Goal: Transaction & Acquisition: Purchase product/service

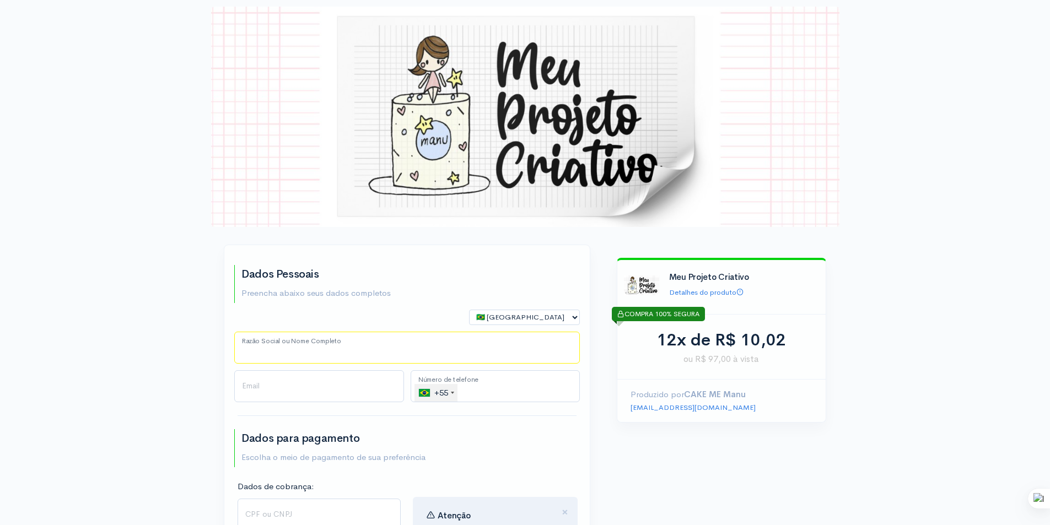
click at [310, 352] on input "Razão Social ou Nome Completo" at bounding box center [406, 348] width 345 height 32
type input "[PERSON_NAME]"
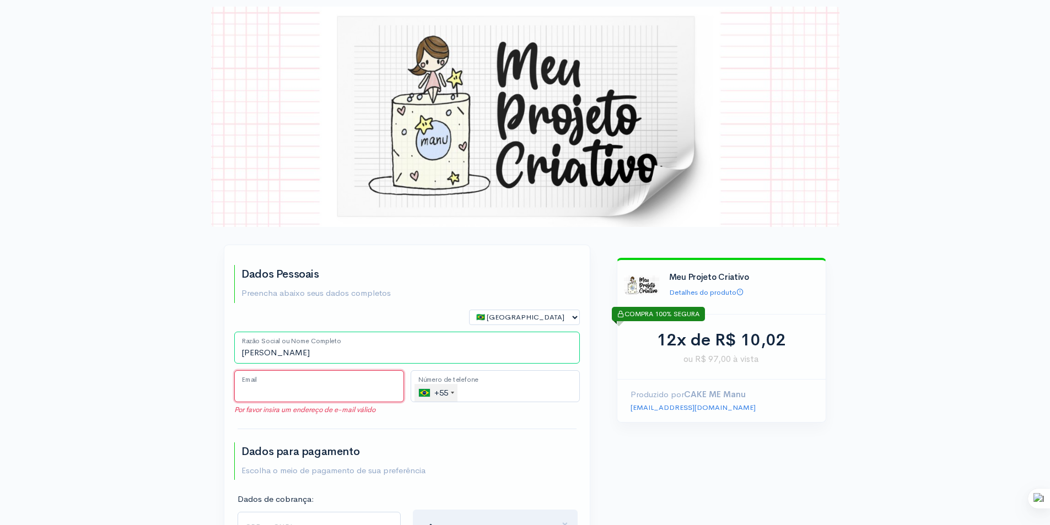
click at [311, 382] on input "Email" at bounding box center [319, 386] width 170 height 32
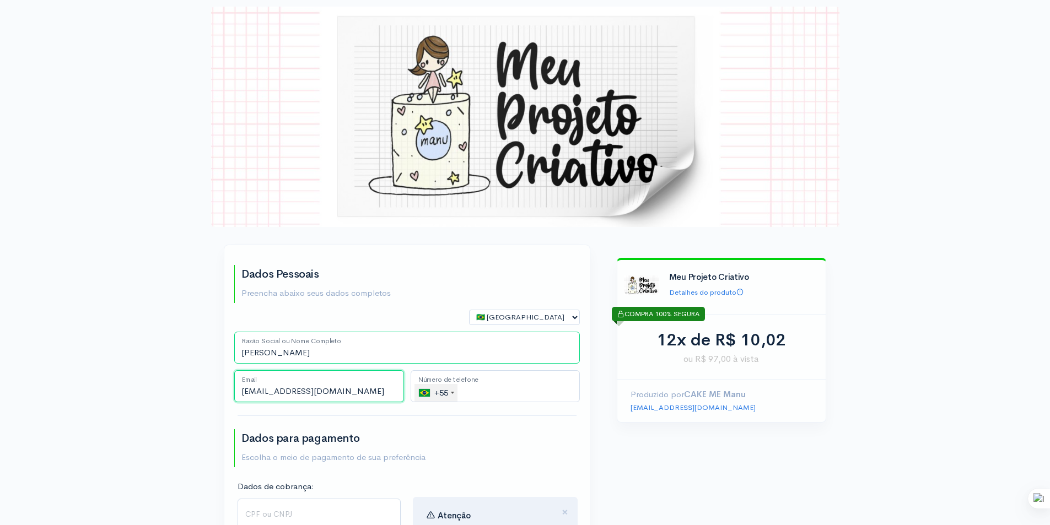
type input "[EMAIL_ADDRESS][DOMAIN_NAME]"
click at [493, 391] on input "tel" at bounding box center [495, 386] width 170 height 32
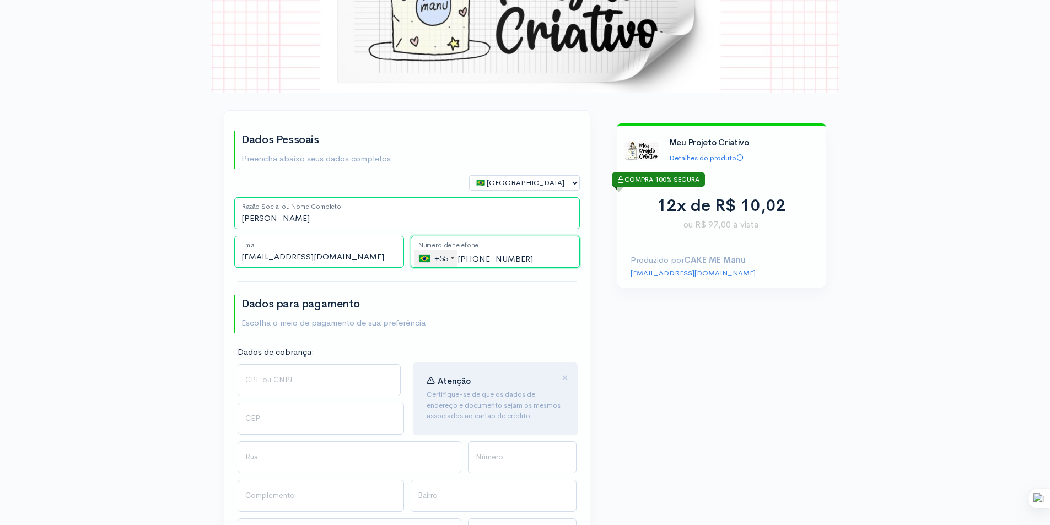
scroll to position [165, 0]
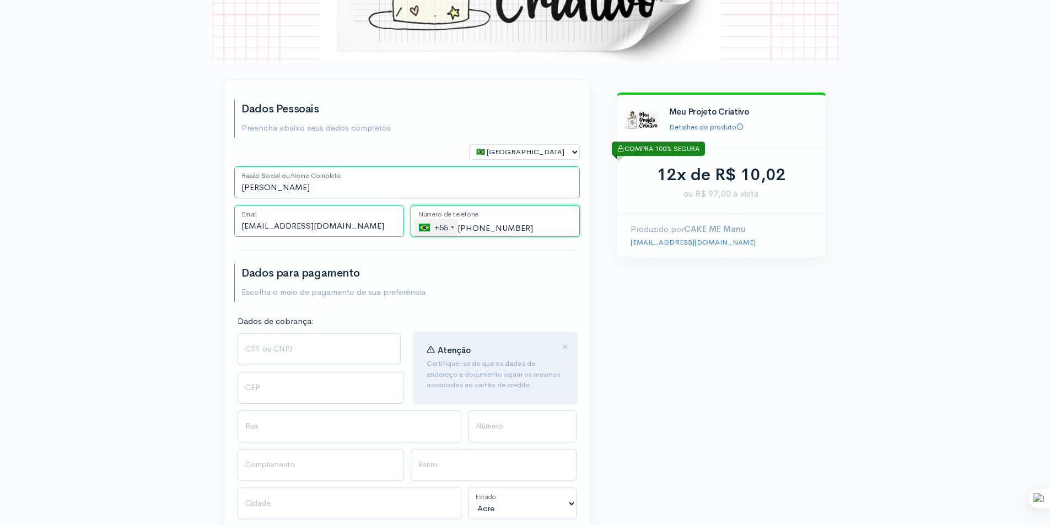
type input "[PHONE_NUMBER]"
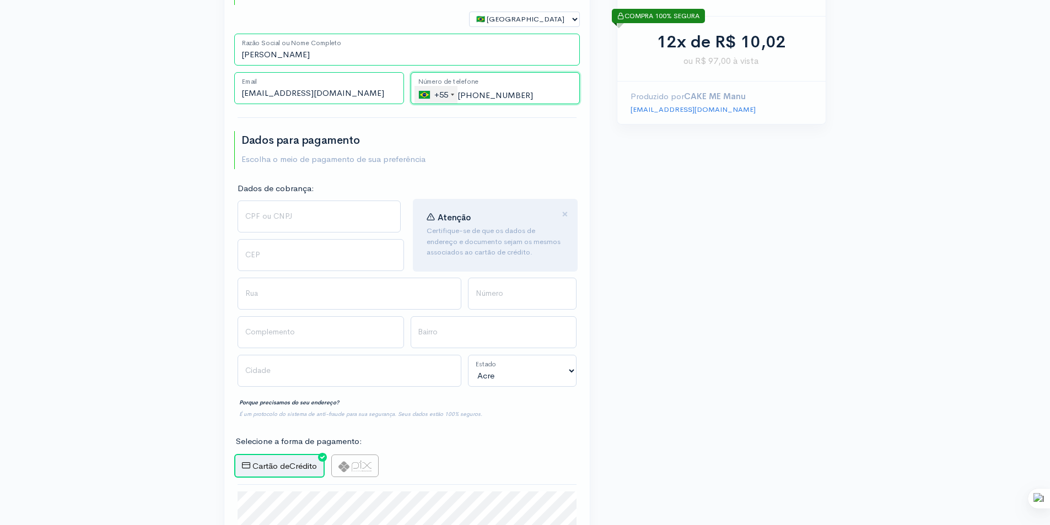
scroll to position [331, 0]
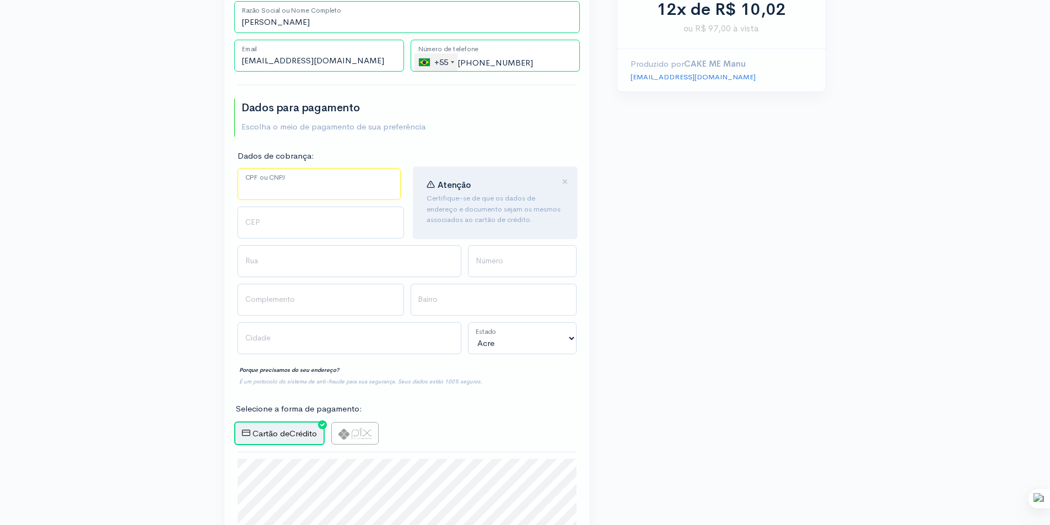
click at [272, 183] on input "CPF ou CNPJ" at bounding box center [318, 184] width 163 height 32
type input "447.212.648-60"
click at [302, 223] on input "CEP" at bounding box center [320, 223] width 166 height 32
type input "13485253"
click at [288, 260] on input "Rua" at bounding box center [349, 261] width 224 height 32
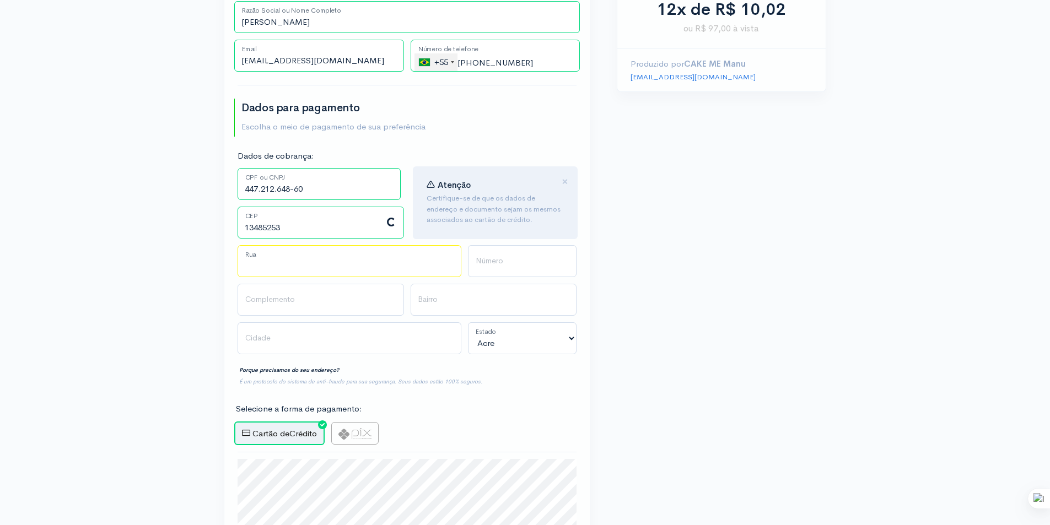
type input "Rua [PERSON_NAME]"
type input "Jardim [PERSON_NAME]"
type input "Limeira"
select select "SP"
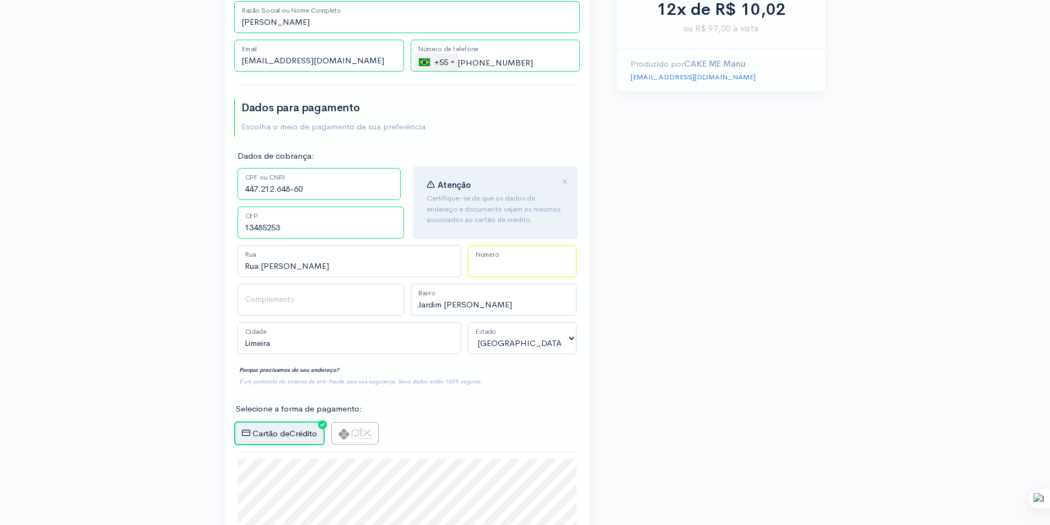
click at [506, 265] on input "Número" at bounding box center [522, 261] width 109 height 32
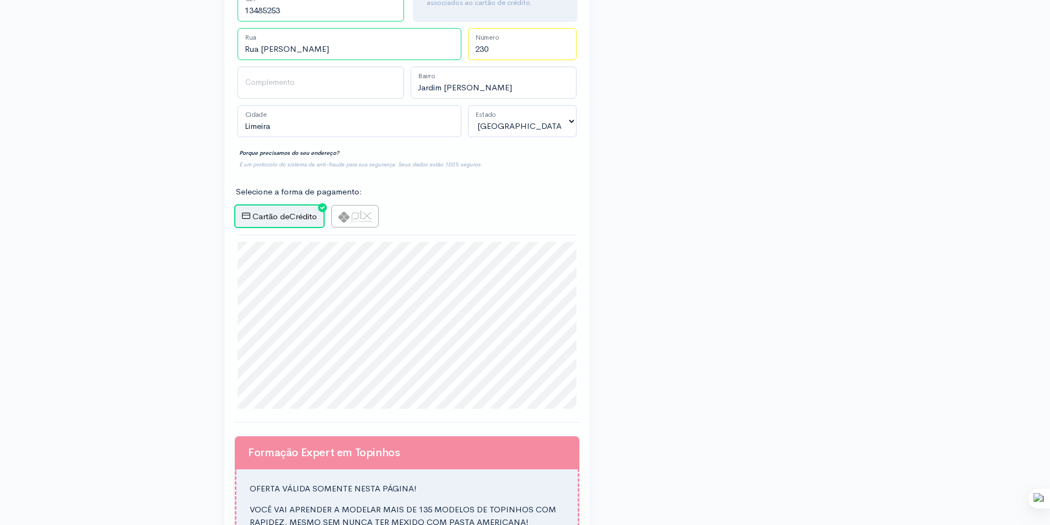
scroll to position [551, 0]
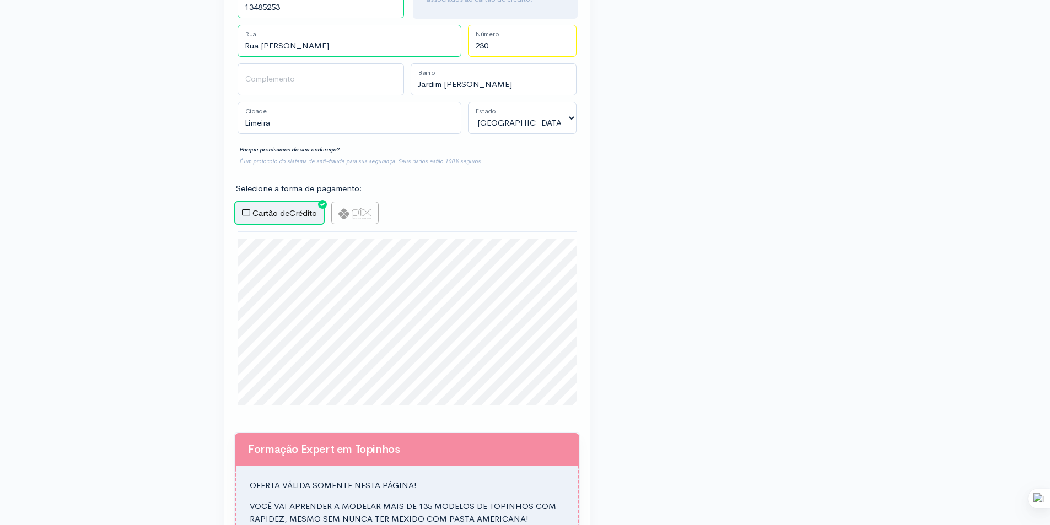
type input "230"
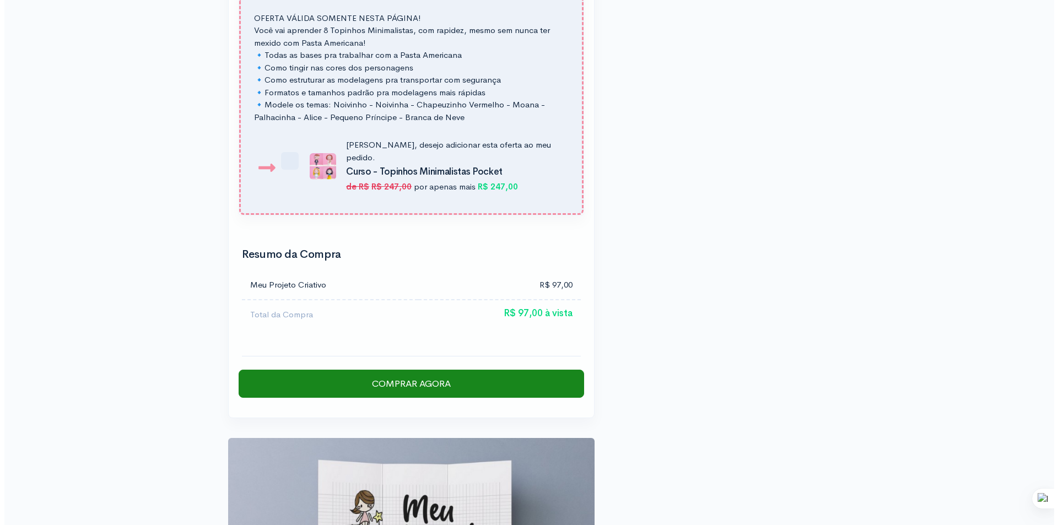
scroll to position [1409, 0]
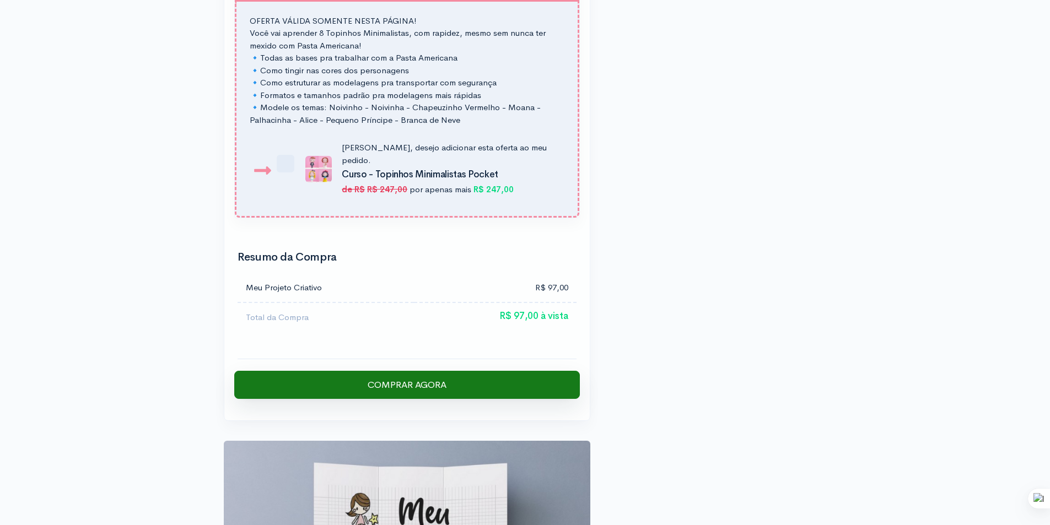
click at [447, 371] on input "Comprar Agora" at bounding box center [406, 385] width 345 height 29
